Goal: Transaction & Acquisition: Purchase product/service

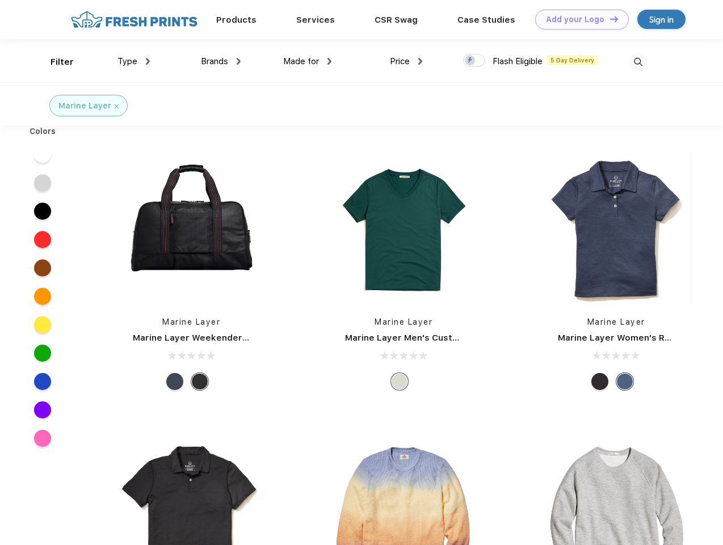
click at [578, 19] on link "Add your Logo Design Tool" at bounding box center [582, 20] width 94 height 20
click at [0, 0] on div "Design Tool" at bounding box center [0, 0] width 0 height 0
click at [609, 19] on link "Add your Logo Design Tool" at bounding box center [582, 20] width 94 height 20
click at [54, 62] on div "Filter" at bounding box center [62, 62] width 23 height 13
click at [134, 61] on span "Type" at bounding box center [128, 61] width 20 height 10
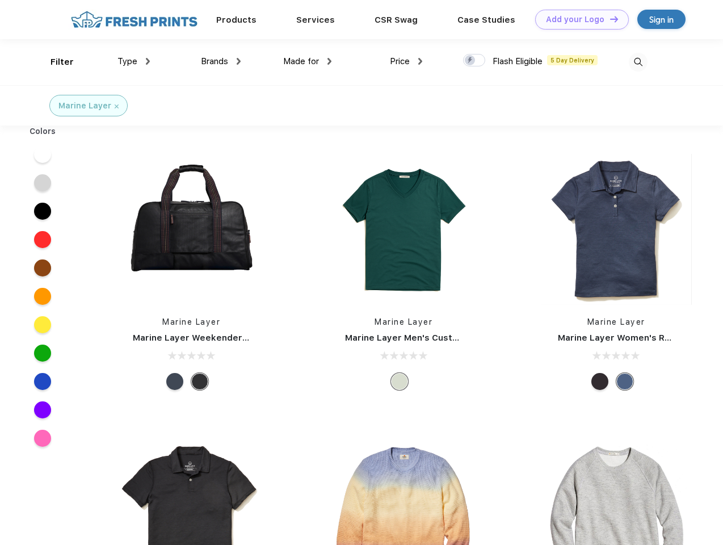
click at [221, 61] on span "Brands" at bounding box center [214, 61] width 27 height 10
click at [308, 61] on span "Made for" at bounding box center [301, 61] width 36 height 10
click at [406, 61] on span "Price" at bounding box center [400, 61] width 20 height 10
click at [475, 61] on div at bounding box center [474, 60] width 22 height 12
click at [471, 61] on input "checkbox" at bounding box center [466, 56] width 7 height 7
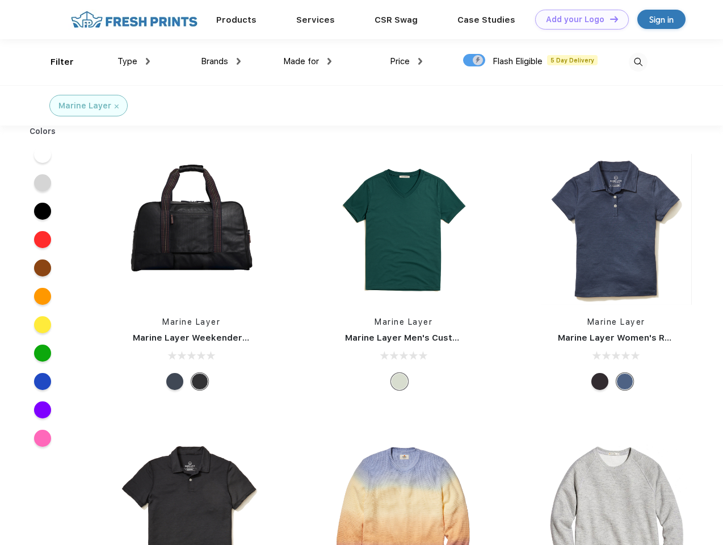
click at [638, 62] on img at bounding box center [638, 62] width 19 height 19
